Goal: Book appointment/travel/reservation

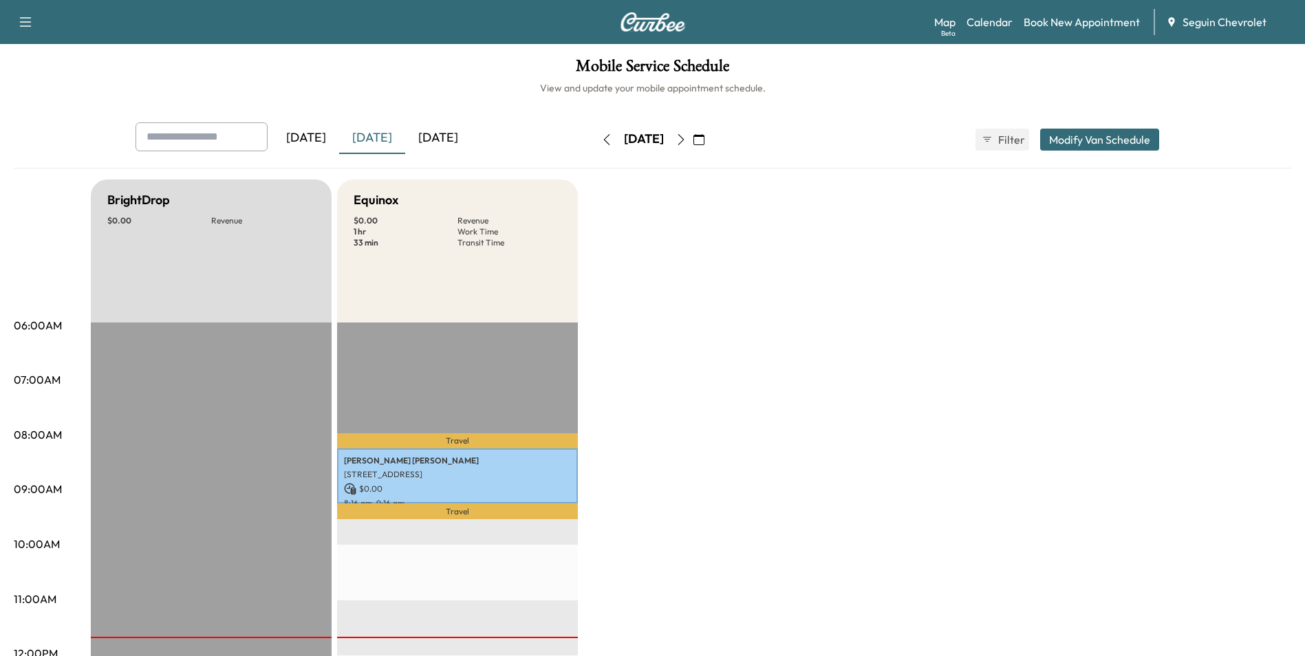
click at [431, 144] on div "[DATE]" at bounding box center [438, 138] width 66 height 32
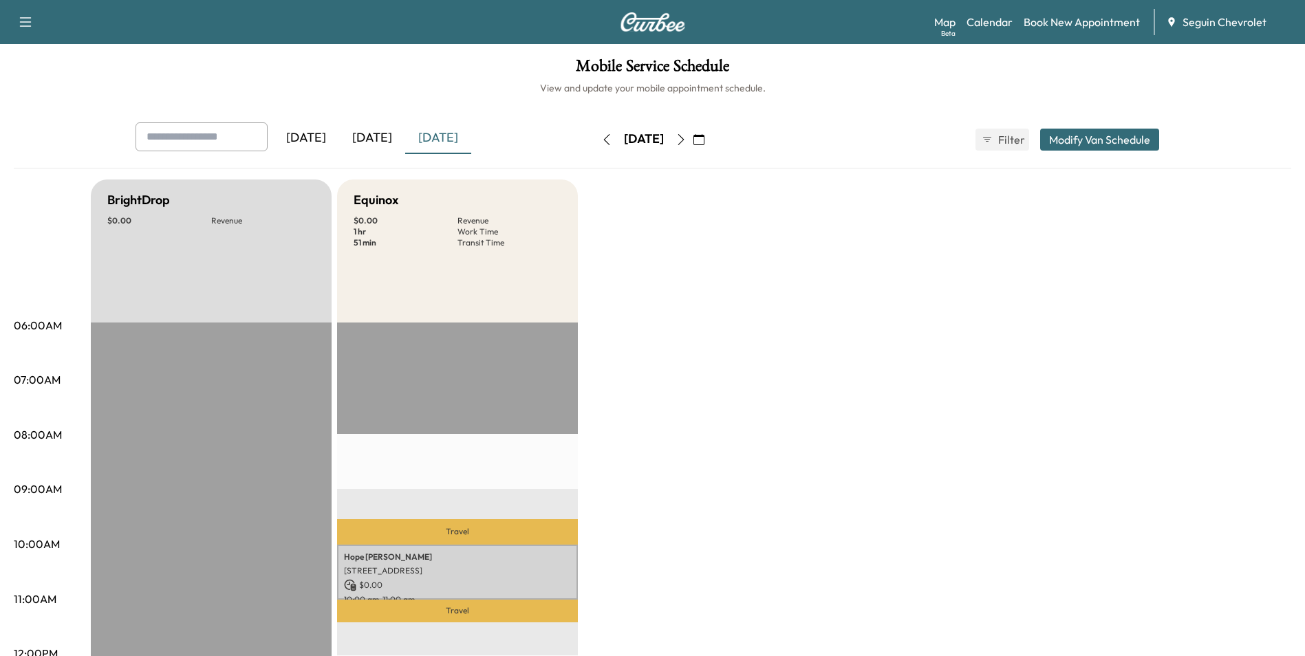
click at [684, 139] on icon "button" at bounding box center [680, 139] width 6 height 11
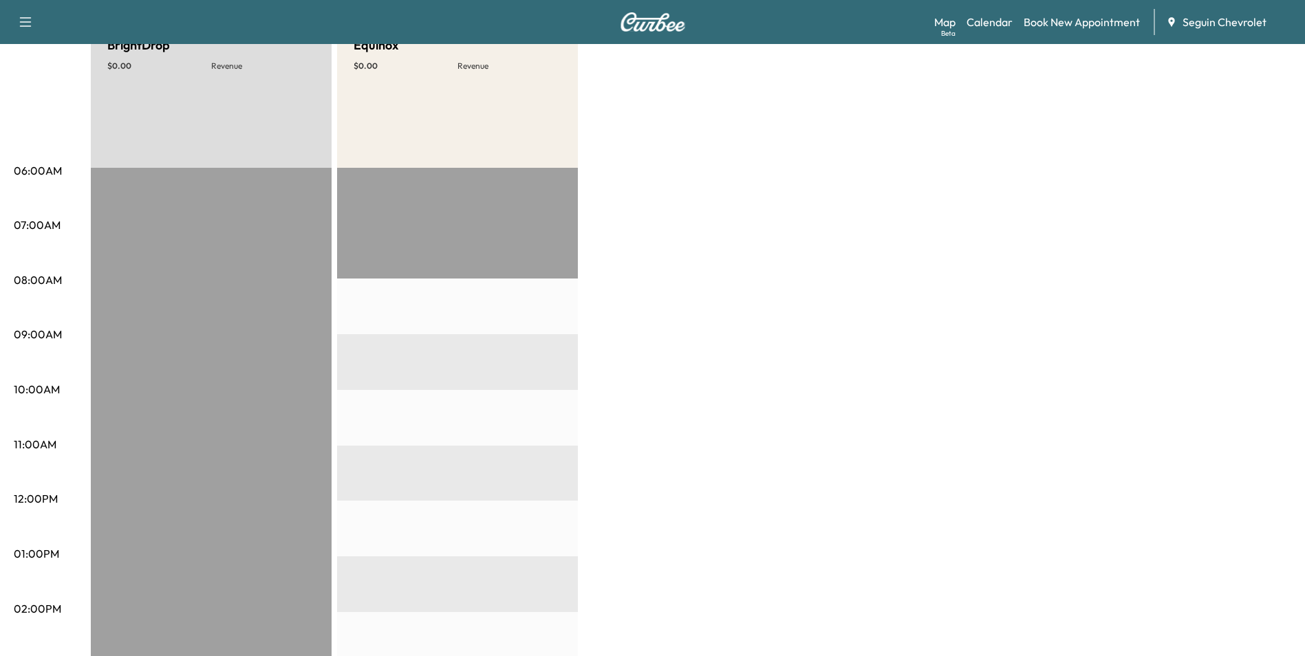
scroll to position [69, 0]
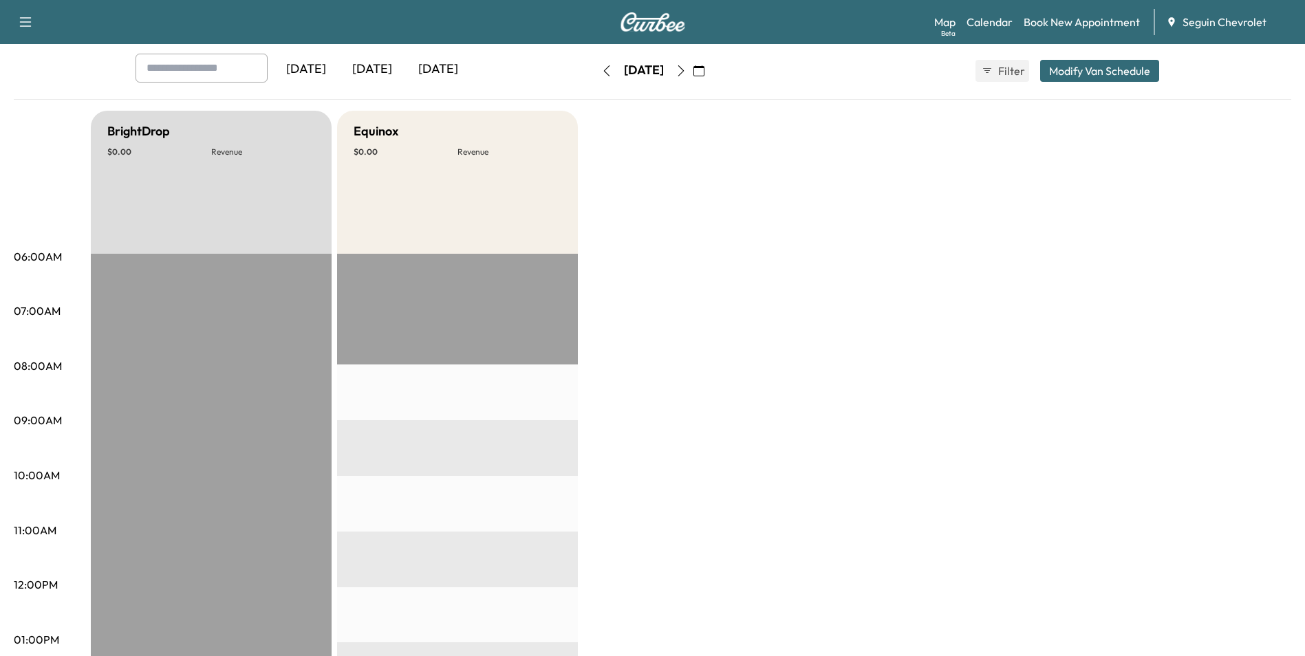
click at [686, 74] on icon "button" at bounding box center [680, 70] width 11 height 11
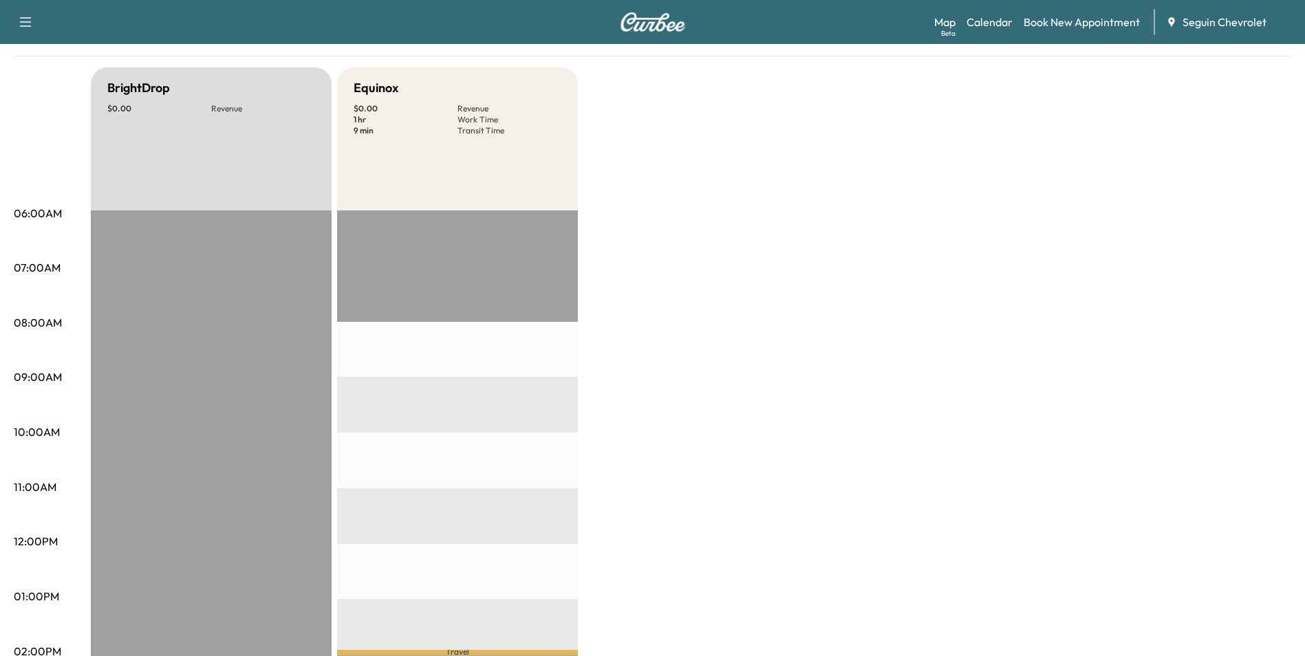
scroll to position [69, 0]
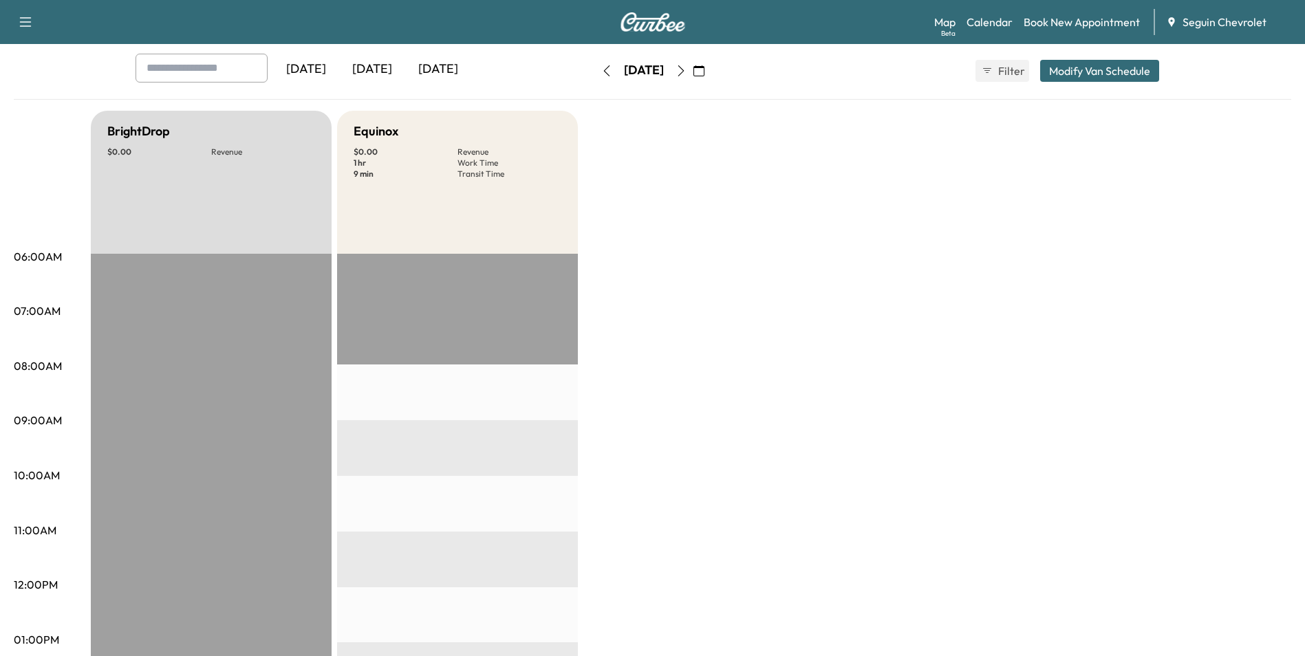
click at [686, 75] on icon "button" at bounding box center [680, 70] width 11 height 11
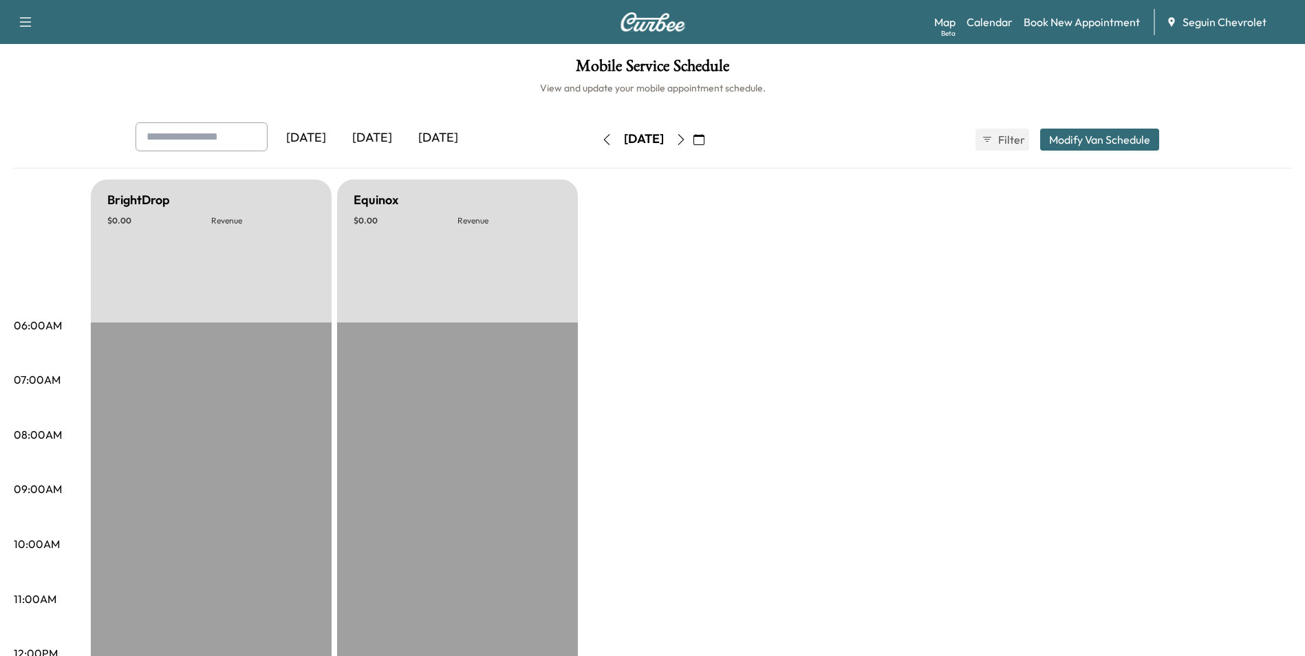
click at [686, 141] on icon "button" at bounding box center [680, 139] width 11 height 11
click at [686, 142] on icon "button" at bounding box center [680, 139] width 11 height 11
